Goal: Check status: Check status

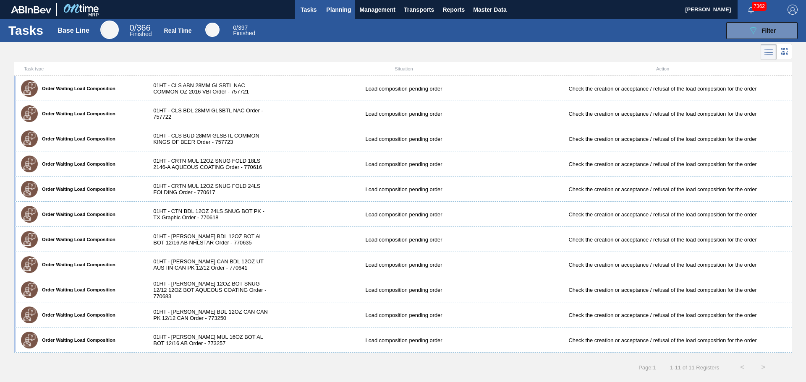
click at [338, 9] on span "Planning" at bounding box center [338, 10] width 25 height 10
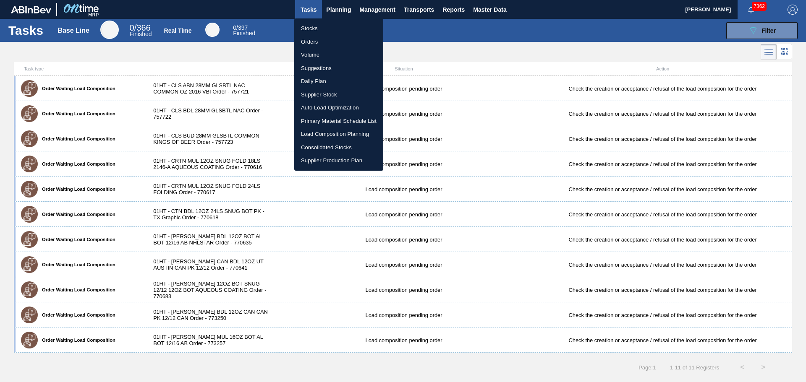
drag, startPoint x: 312, startPoint y: 28, endPoint x: 315, endPoint y: 42, distance: 14.7
click at [312, 28] on li "Stocks" at bounding box center [338, 28] width 89 height 13
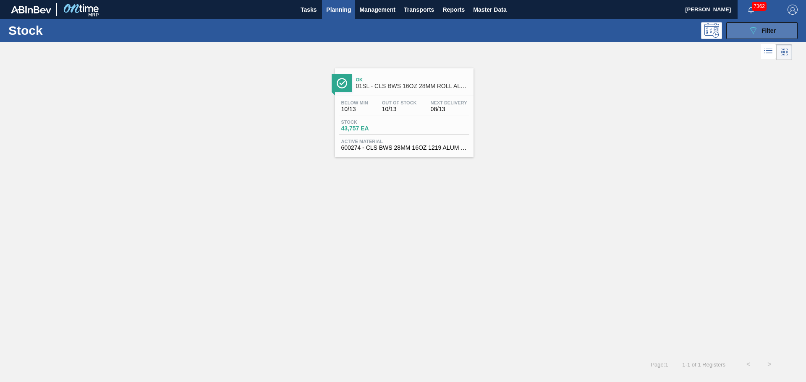
click at [750, 32] on icon "089F7B8B-B2A5-4AFE-B5C0-19BA573D28AC" at bounding box center [753, 31] width 10 height 10
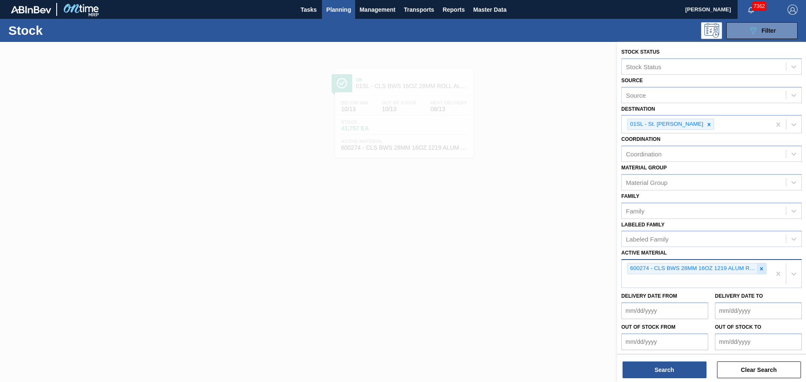
click at [763, 267] on div at bounding box center [761, 269] width 9 height 10
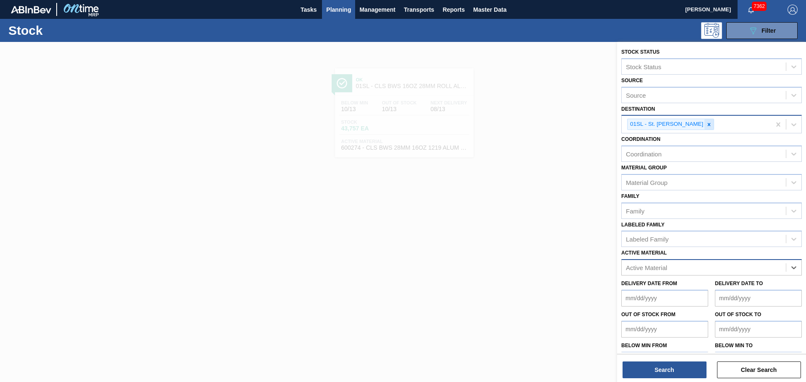
click at [708, 124] on icon at bounding box center [709, 124] width 3 height 3
click at [668, 127] on div "Destination" at bounding box center [704, 124] width 164 height 12
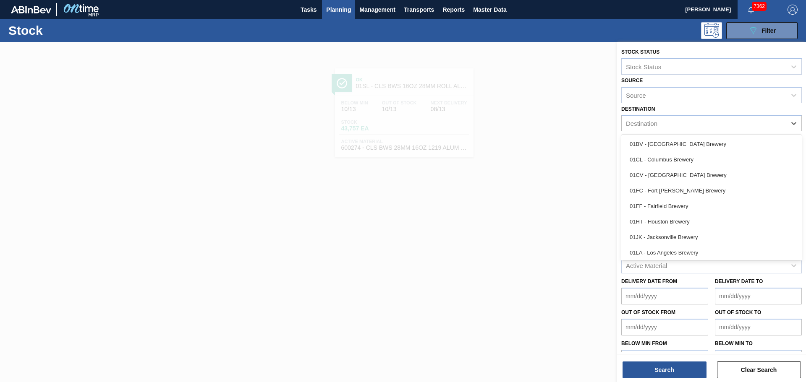
click at [630, 110] on label "Destination" at bounding box center [638, 109] width 34 height 6
click at [627, 120] on input "Destination" at bounding box center [626, 123] width 1 height 7
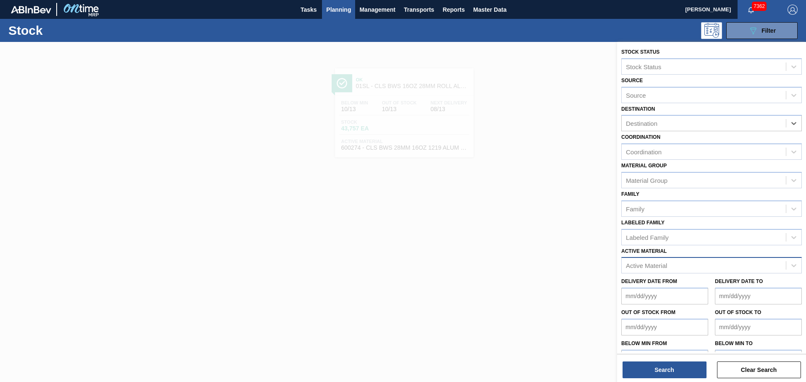
click at [648, 268] on div "Active Material" at bounding box center [646, 265] width 41 height 7
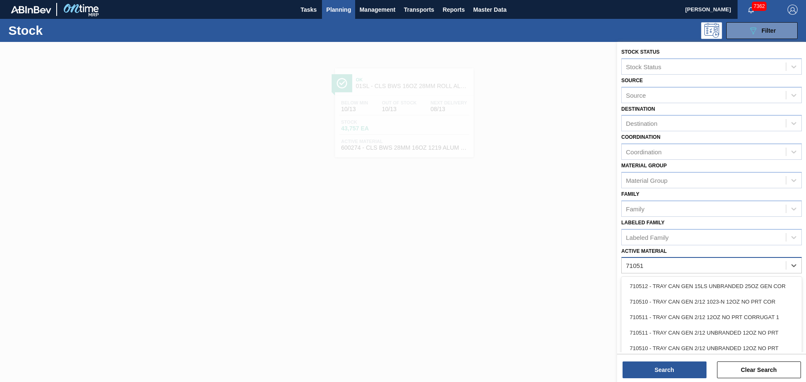
type Material "710512"
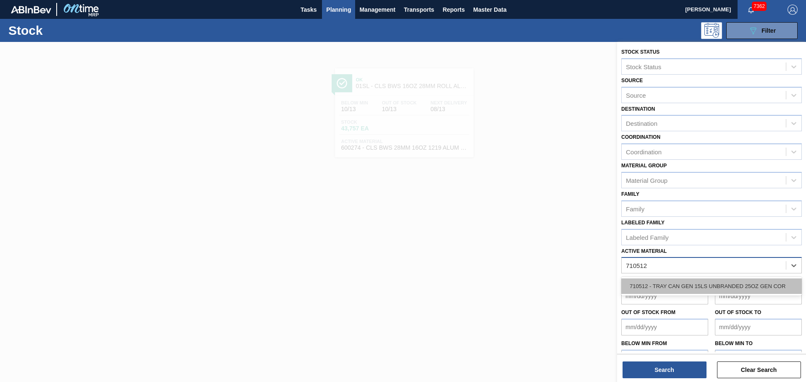
click at [661, 289] on div "710512 - TRAY CAN GEN 15LS UNBRANDED 25OZ GEN COR" at bounding box center [711, 287] width 180 height 16
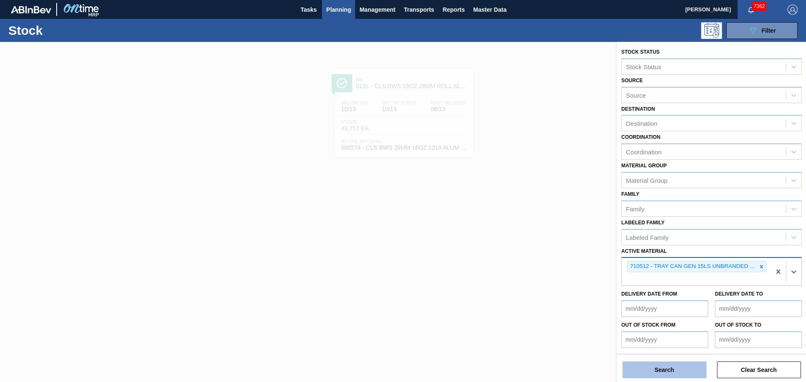
click at [656, 368] on button "Search" at bounding box center [664, 370] width 84 height 17
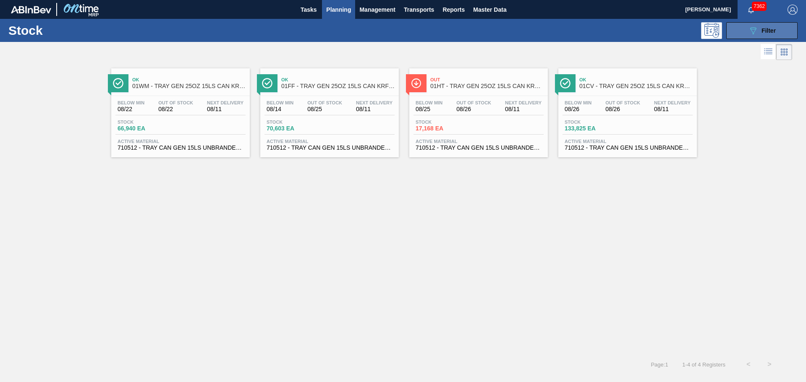
click at [765, 33] on span "Filter" at bounding box center [768, 30] width 14 height 7
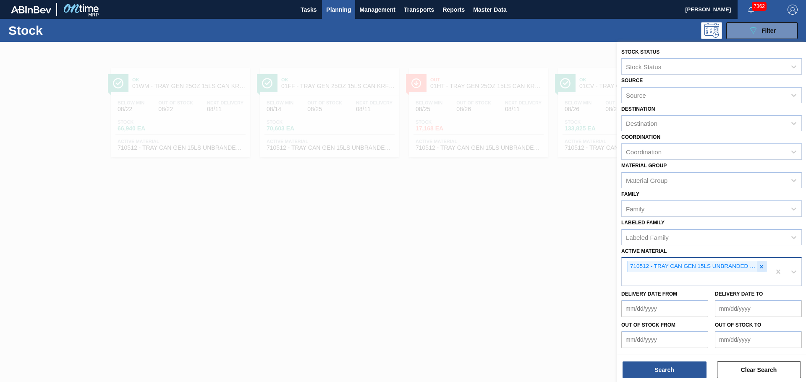
click at [760, 266] on icon at bounding box center [761, 266] width 3 height 3
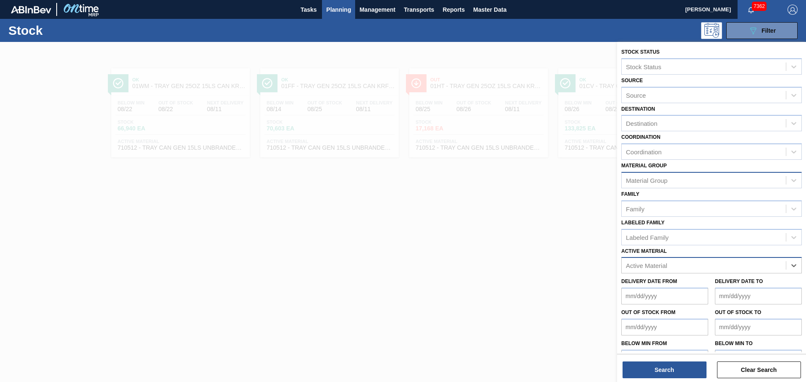
click at [647, 178] on div "Material Group" at bounding box center [647, 180] width 42 height 7
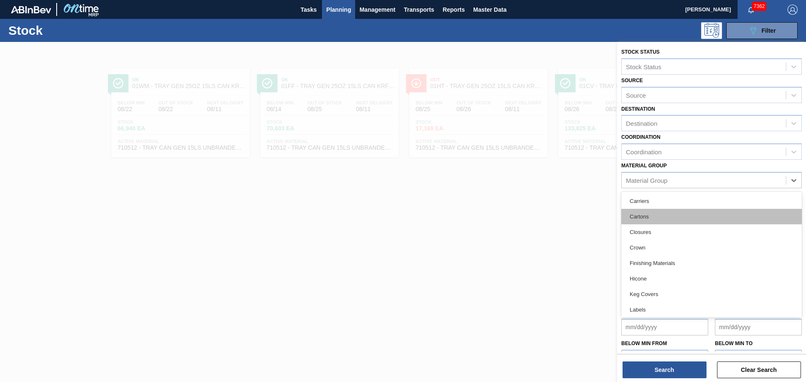
type Group "c"
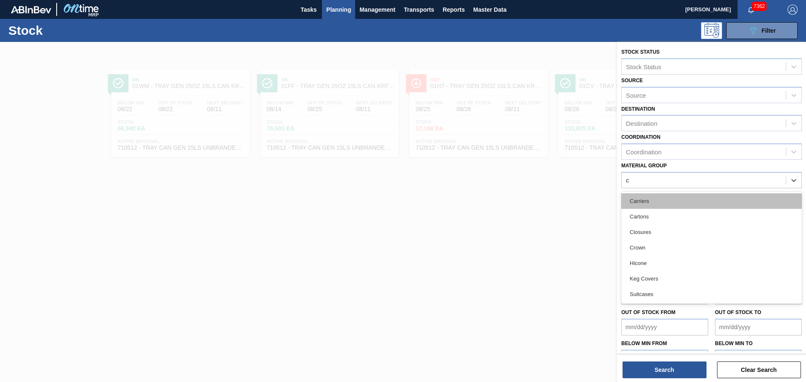
click at [648, 205] on div "Carriers" at bounding box center [711, 201] width 180 height 16
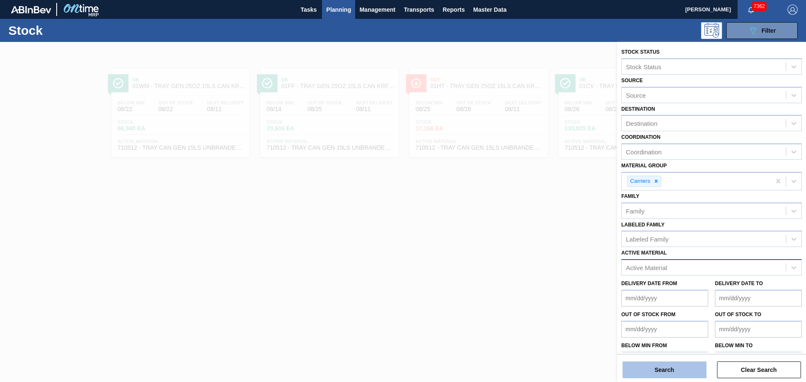
click at [655, 363] on button "Search" at bounding box center [664, 370] width 84 height 17
